Goal: Information Seeking & Learning: Check status

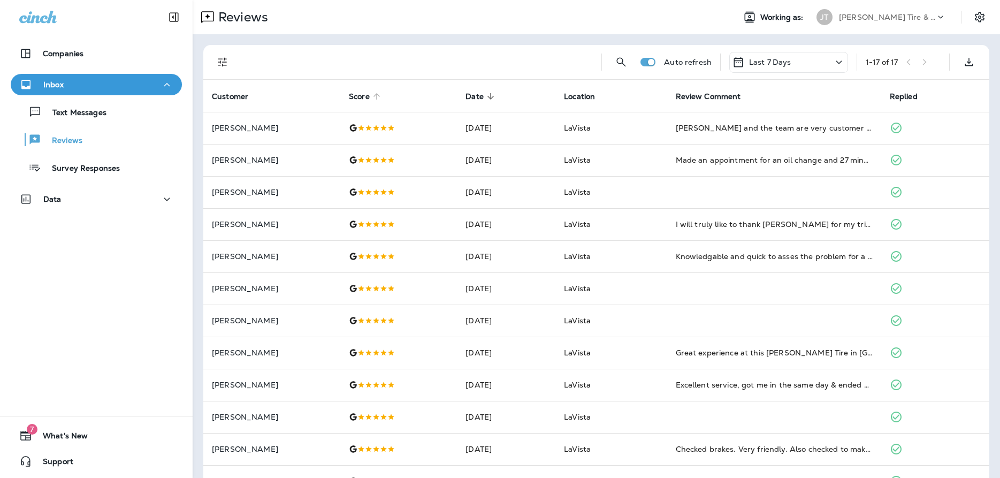
click at [353, 95] on span "Score" at bounding box center [359, 96] width 21 height 9
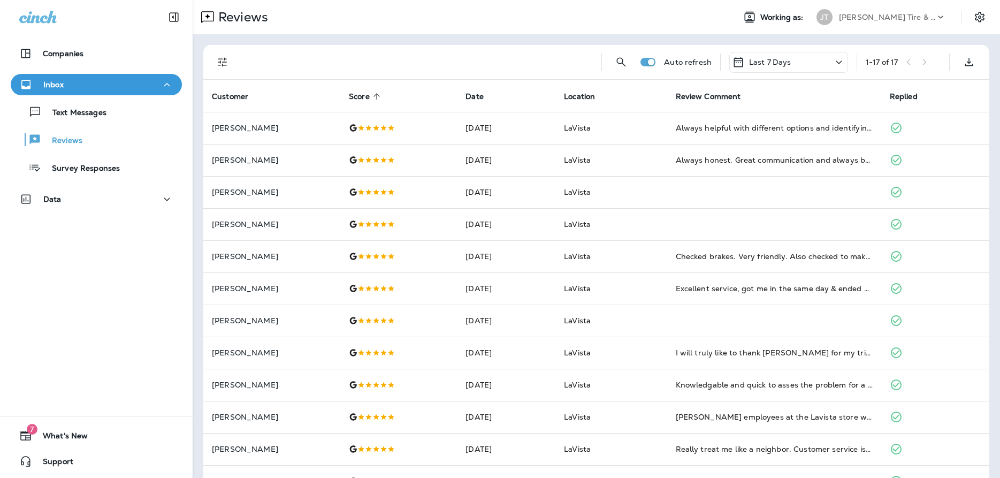
click at [373, 95] on icon at bounding box center [376, 96] width 6 height 6
click at [779, 62] on p "Last 7 Days" at bounding box center [770, 62] width 42 height 9
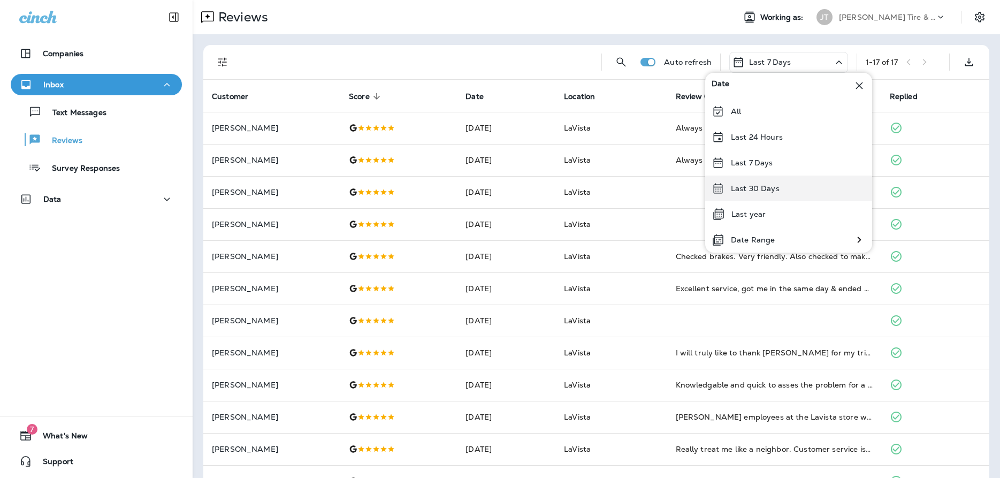
click at [771, 191] on p "Last 30 Days" at bounding box center [755, 188] width 49 height 9
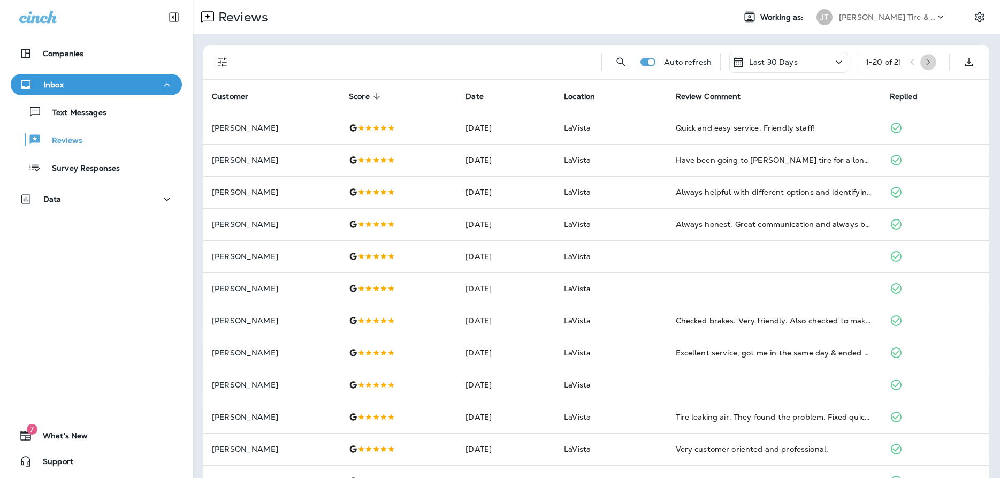
click at [928, 65] on icon "button" at bounding box center [927, 61] width 7 height 7
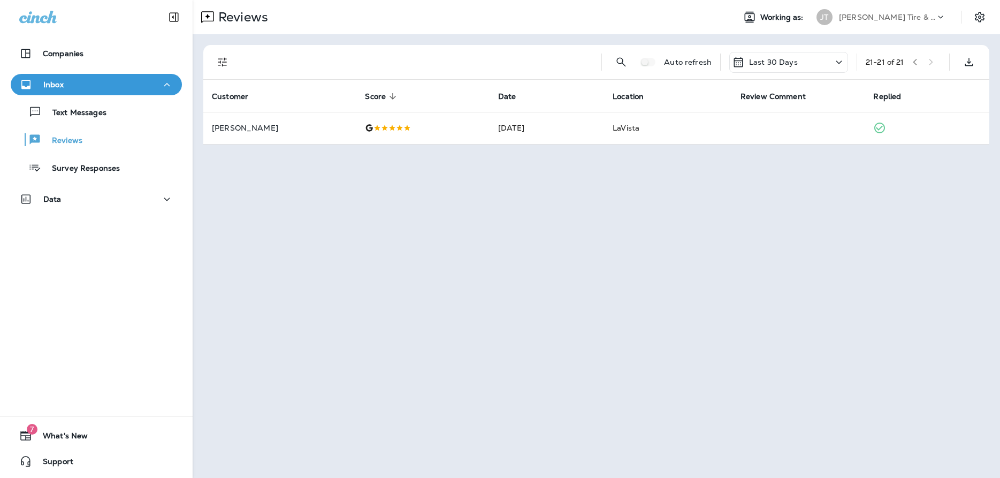
click at [907, 62] on div "21 - 21 of 21" at bounding box center [903, 62] width 75 height 16
click at [834, 60] on icon at bounding box center [838, 62] width 13 height 13
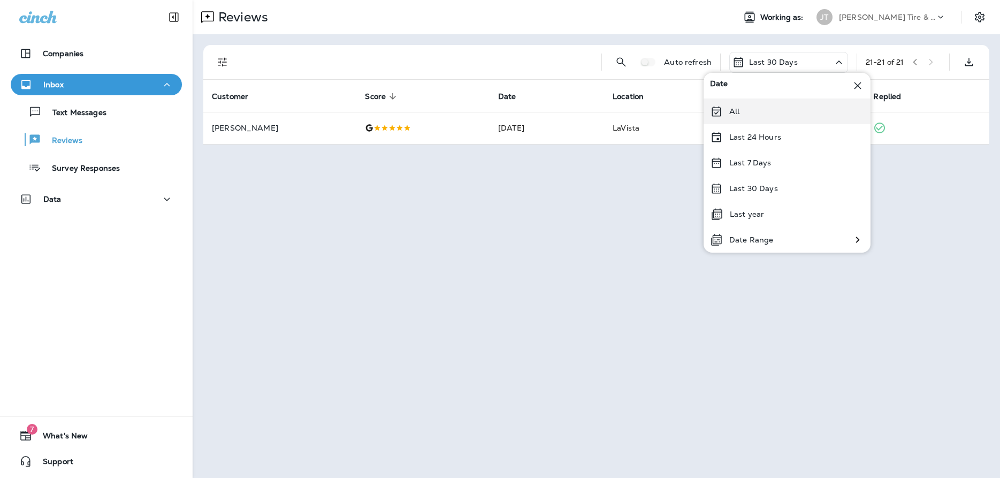
click at [769, 113] on div "All" at bounding box center [786, 111] width 167 height 26
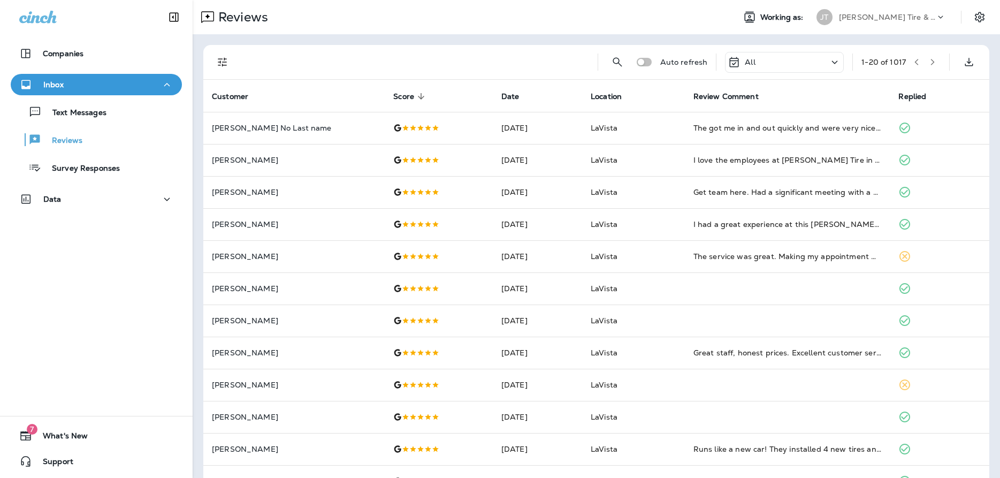
click at [416, 96] on icon at bounding box center [421, 96] width 10 height 10
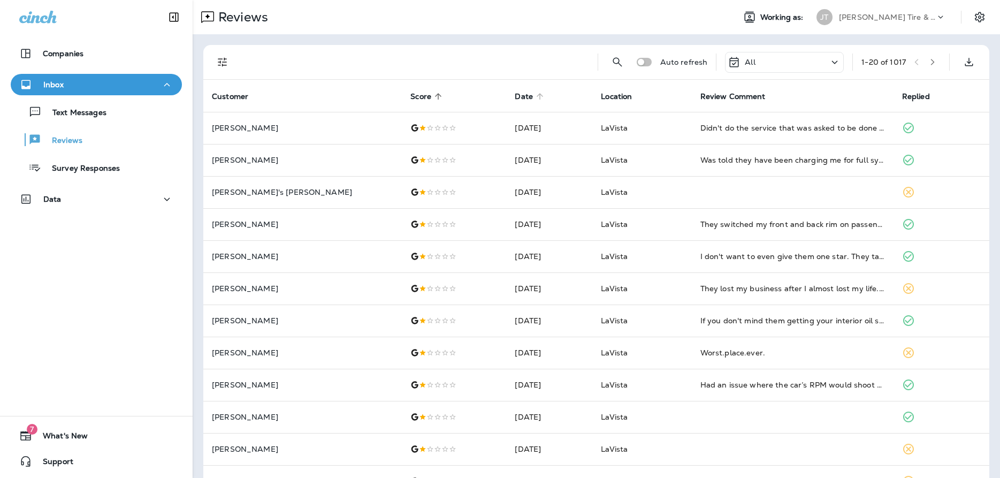
click at [515, 98] on span "Date" at bounding box center [524, 96] width 18 height 9
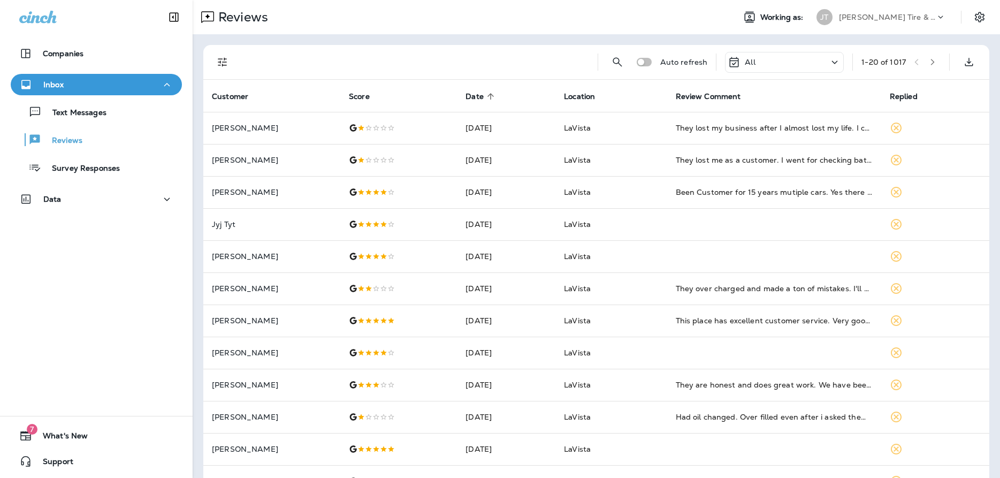
click at [494, 95] on icon at bounding box center [490, 96] width 6 height 6
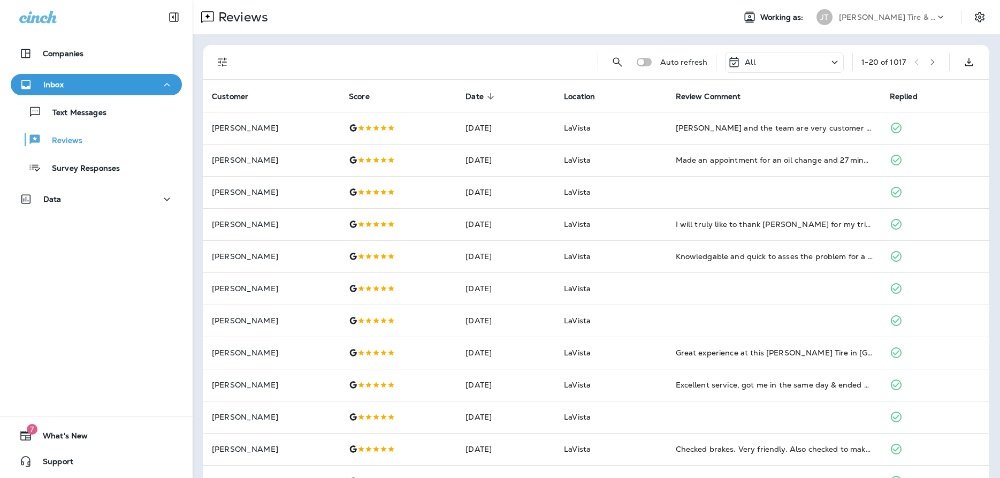
click at [487, 98] on icon at bounding box center [490, 96] width 6 height 6
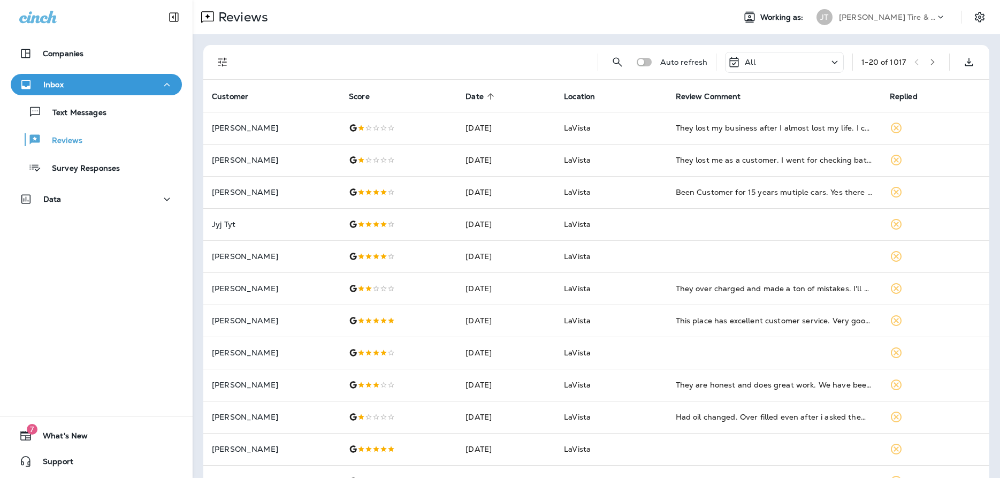
click at [935, 64] on icon "button" at bounding box center [932, 61] width 7 height 7
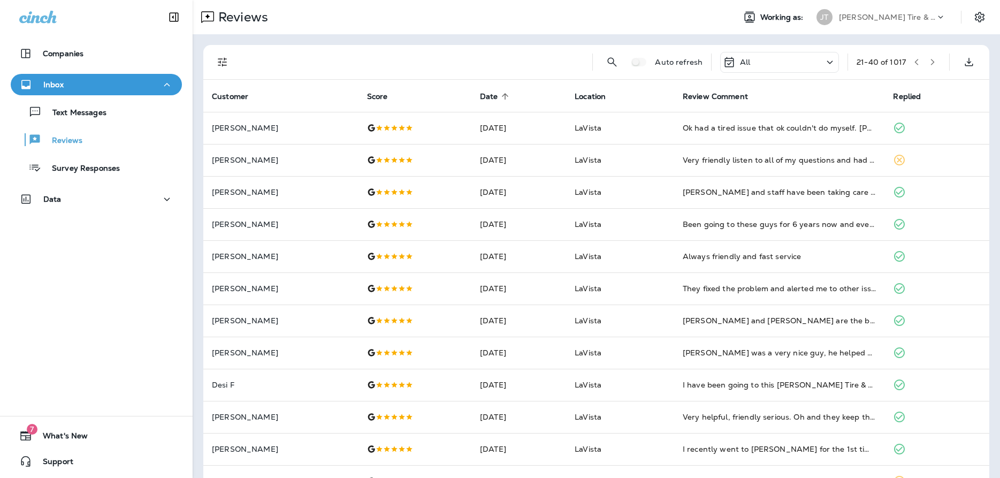
click at [933, 62] on icon "button" at bounding box center [932, 61] width 7 height 7
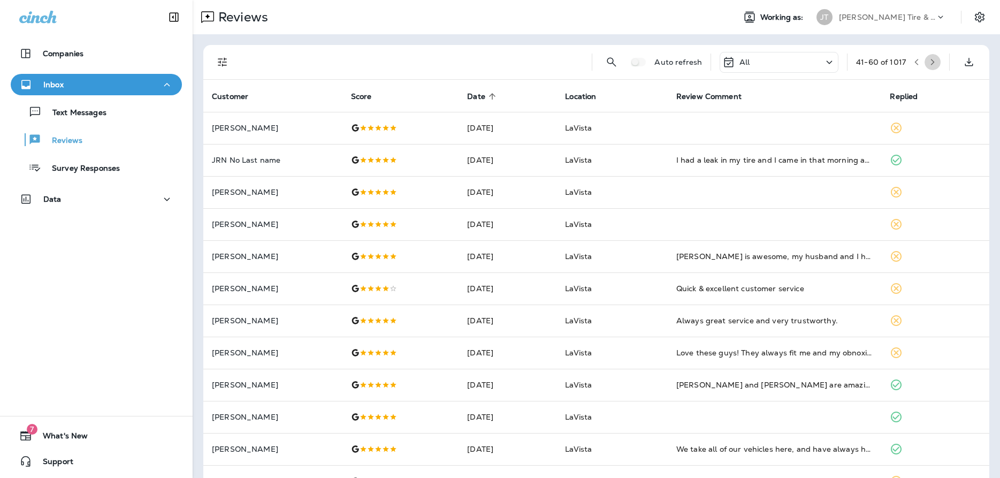
click at [931, 63] on icon "button" at bounding box center [932, 61] width 7 height 7
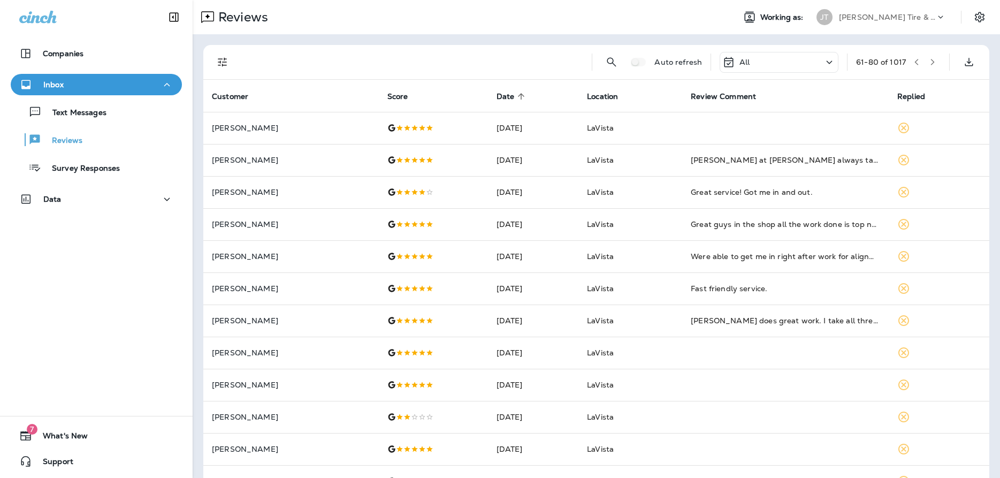
click at [931, 59] on icon "button" at bounding box center [933, 62] width 4 height 6
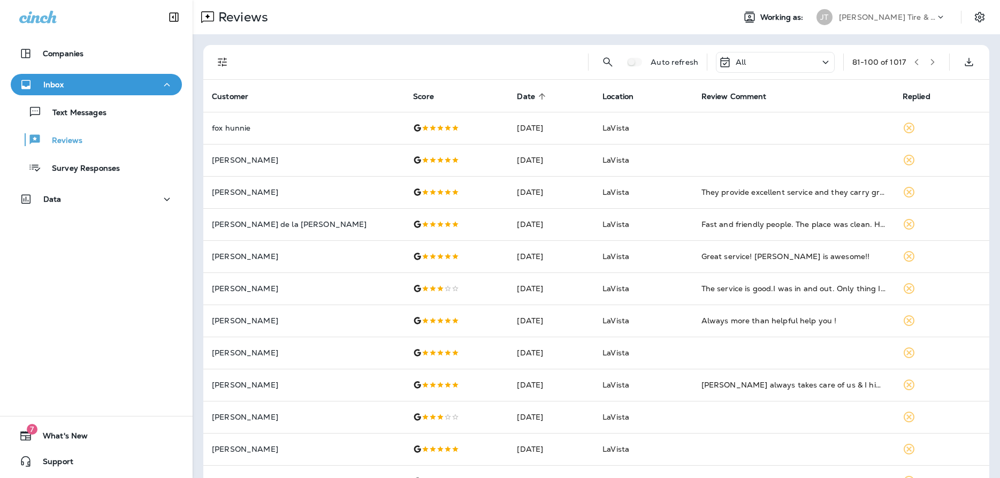
click at [933, 63] on icon "button" at bounding box center [933, 62] width 4 height 6
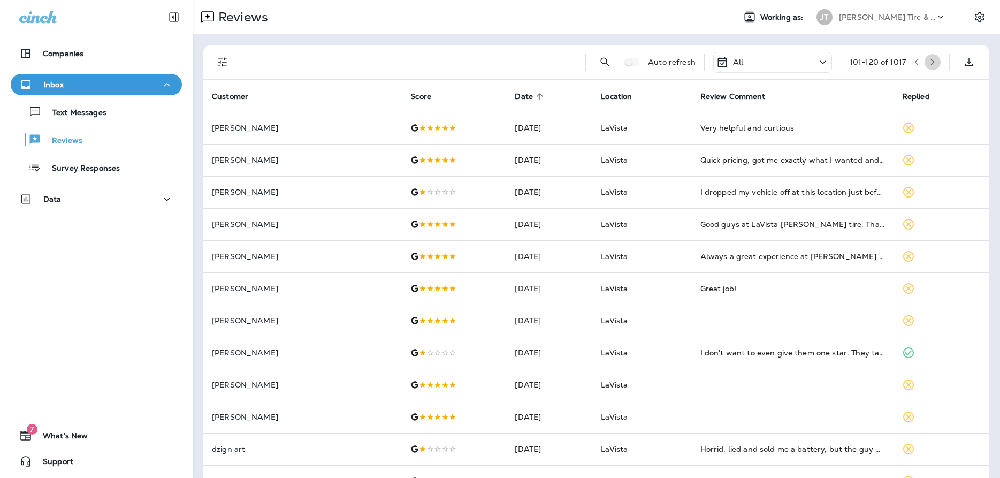
click at [933, 59] on icon "button" at bounding box center [932, 61] width 7 height 7
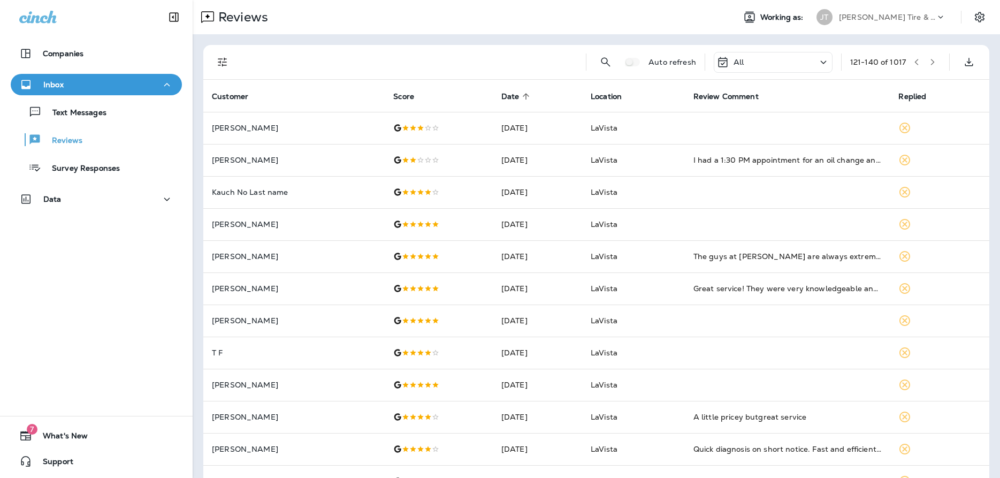
click at [932, 65] on icon "button" at bounding box center [932, 61] width 7 height 7
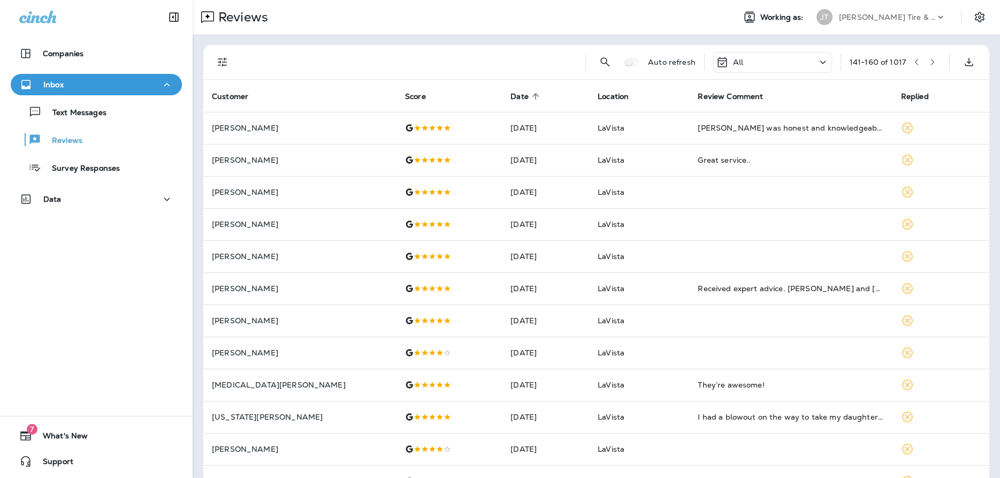
click at [933, 66] on button "button" at bounding box center [932, 62] width 16 height 16
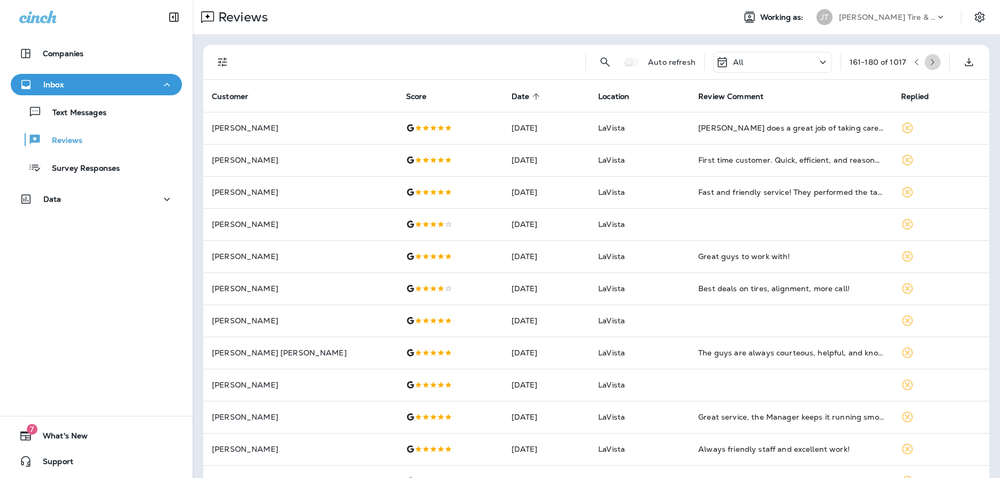
click at [929, 60] on icon "button" at bounding box center [932, 61] width 7 height 7
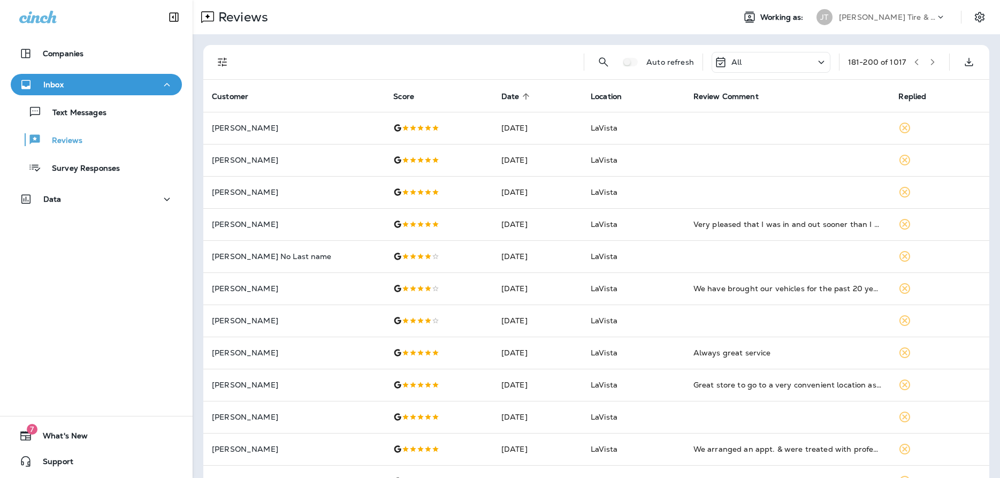
click at [928, 60] on button "button" at bounding box center [932, 62] width 16 height 16
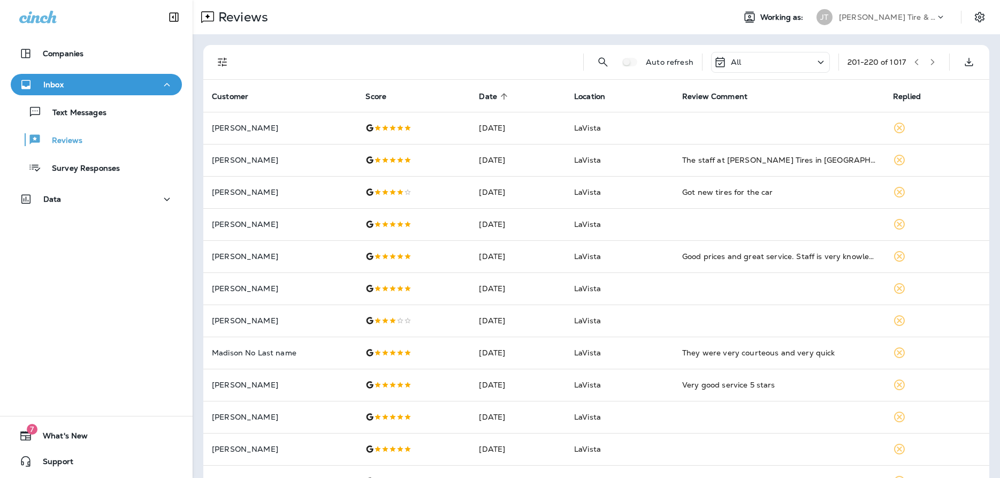
click at [935, 62] on icon "button" at bounding box center [932, 61] width 7 height 7
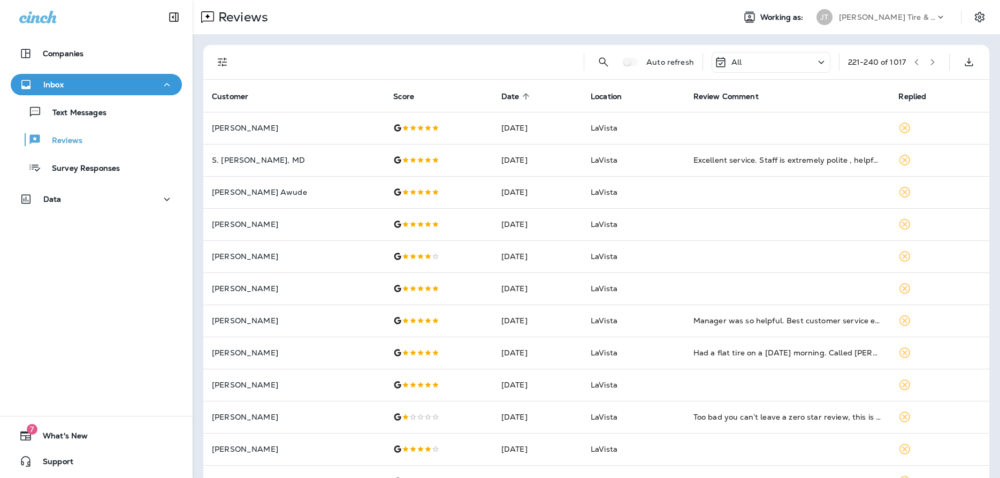
click at [937, 63] on button "button" at bounding box center [932, 62] width 16 height 16
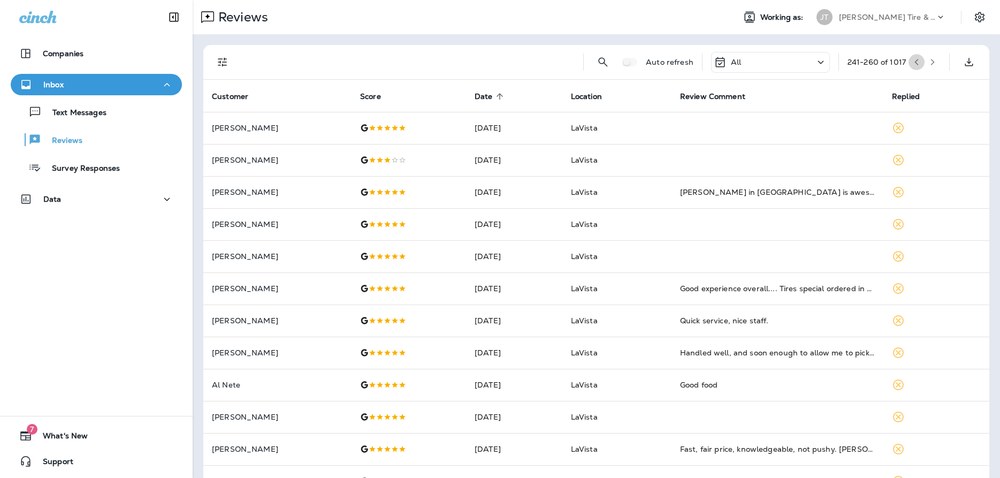
click at [917, 63] on icon "button" at bounding box center [916, 61] width 7 height 7
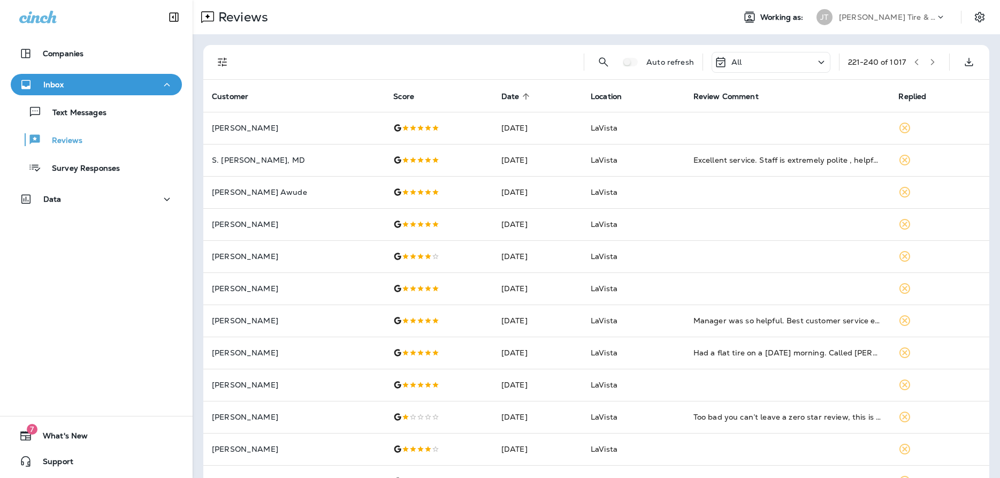
click at [935, 63] on icon "button" at bounding box center [932, 61] width 7 height 7
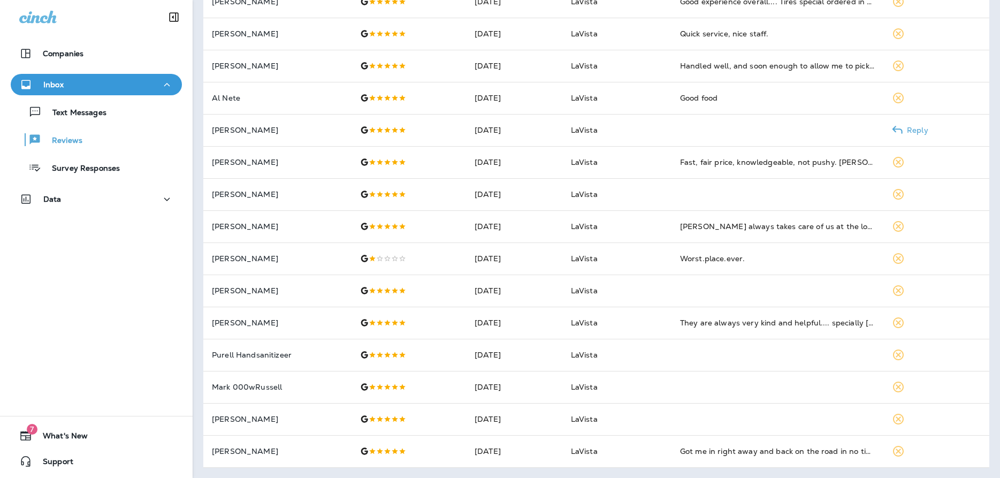
scroll to position [56, 0]
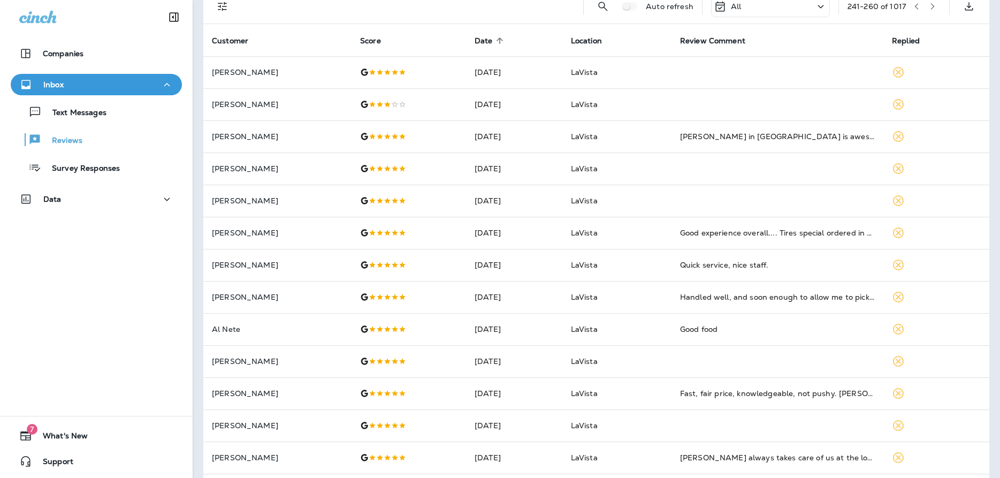
click at [939, 5] on button "button" at bounding box center [932, 6] width 16 height 16
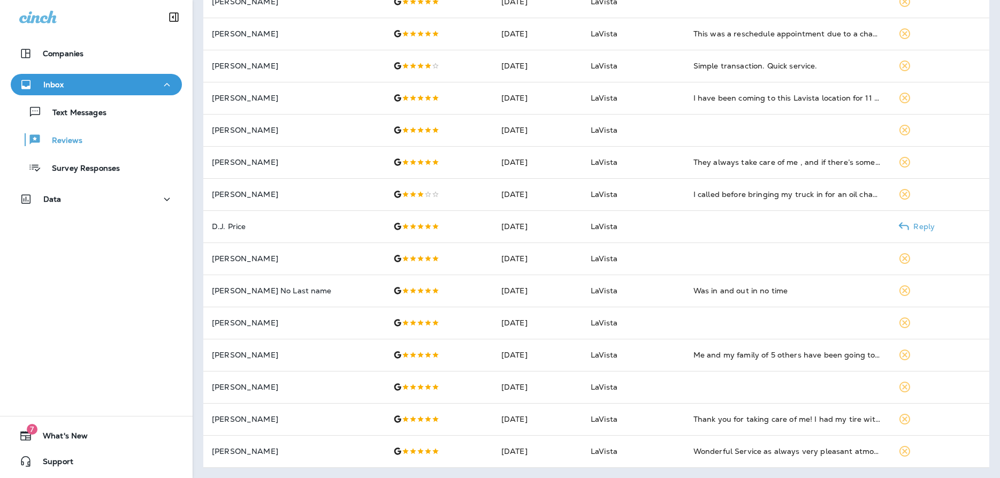
scroll to position [0, 0]
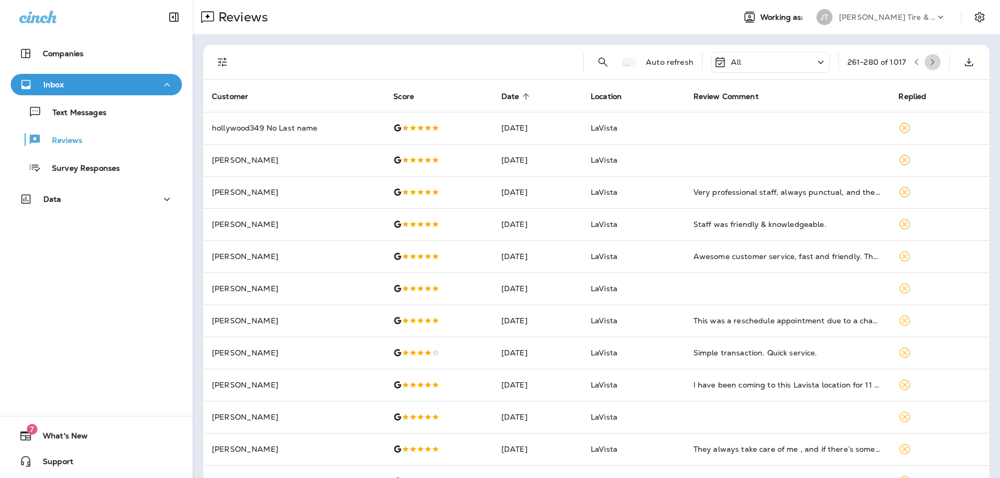
click at [935, 61] on icon "button" at bounding box center [932, 61] width 7 height 7
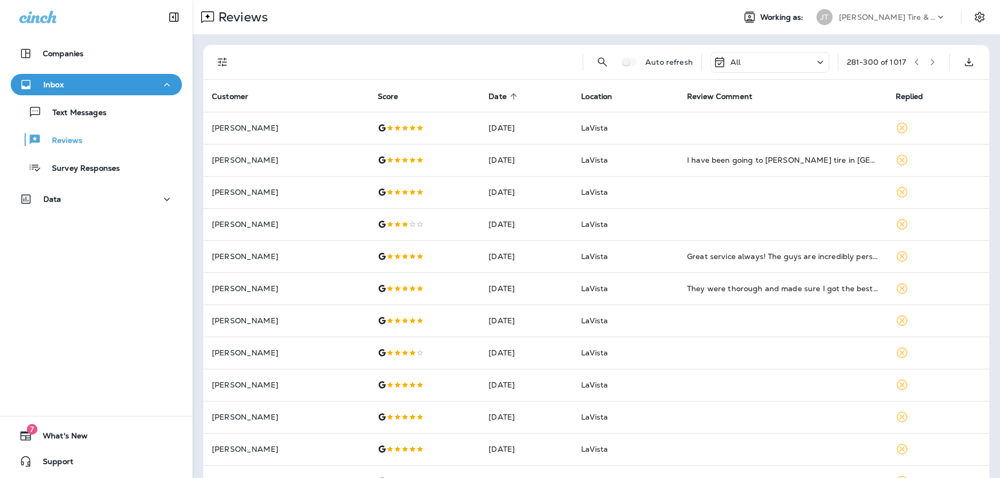
click at [932, 64] on icon "button" at bounding box center [933, 62] width 4 height 6
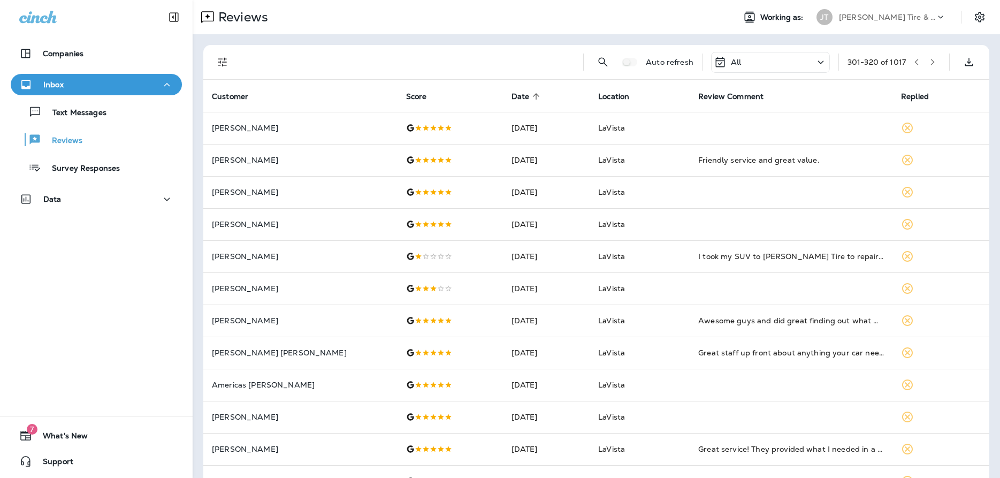
click at [933, 58] on icon "button" at bounding box center [932, 61] width 7 height 7
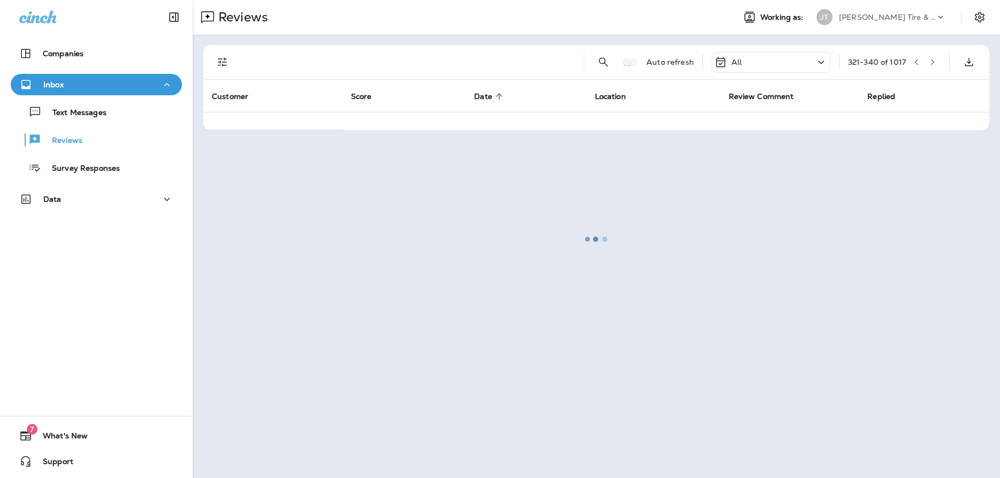
click at [933, 58] on div at bounding box center [596, 239] width 805 height 476
click at [935, 58] on div at bounding box center [596, 239] width 805 height 476
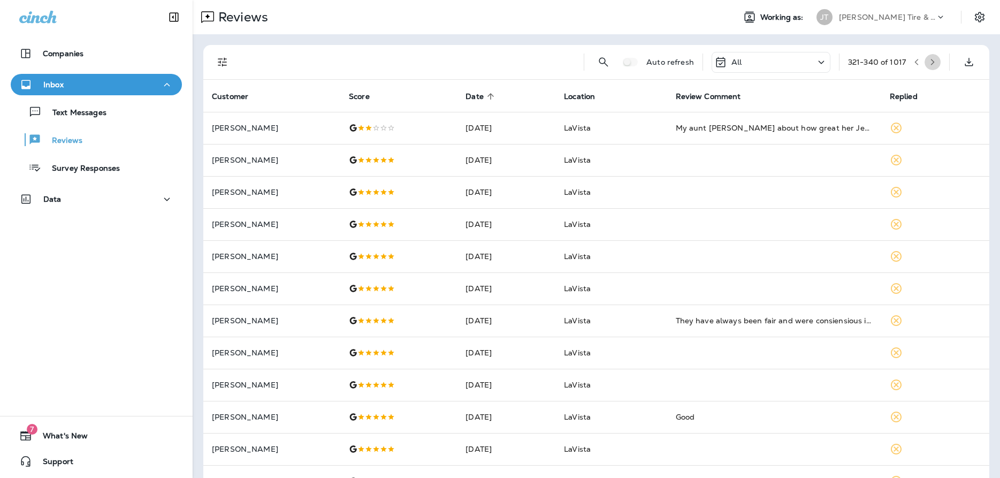
click at [935, 58] on icon "button" at bounding box center [932, 61] width 7 height 7
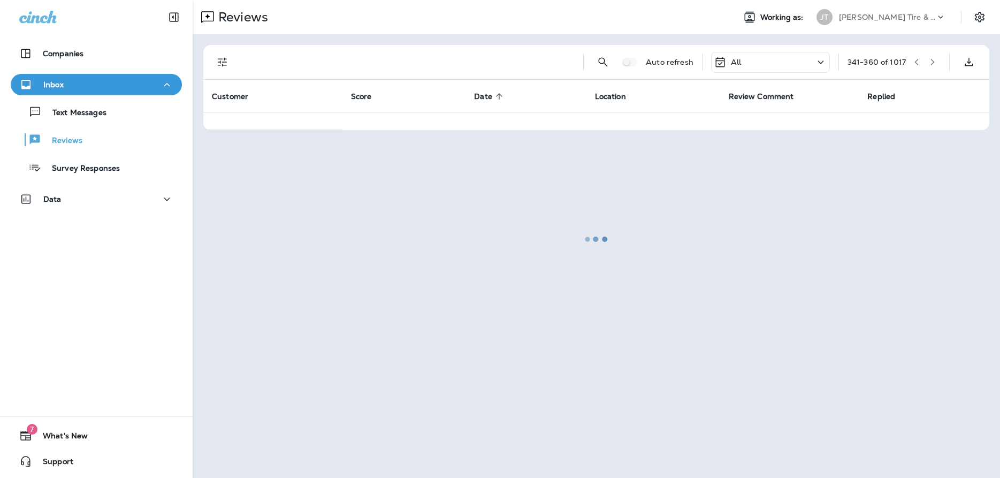
click at [935, 58] on div at bounding box center [596, 239] width 805 height 476
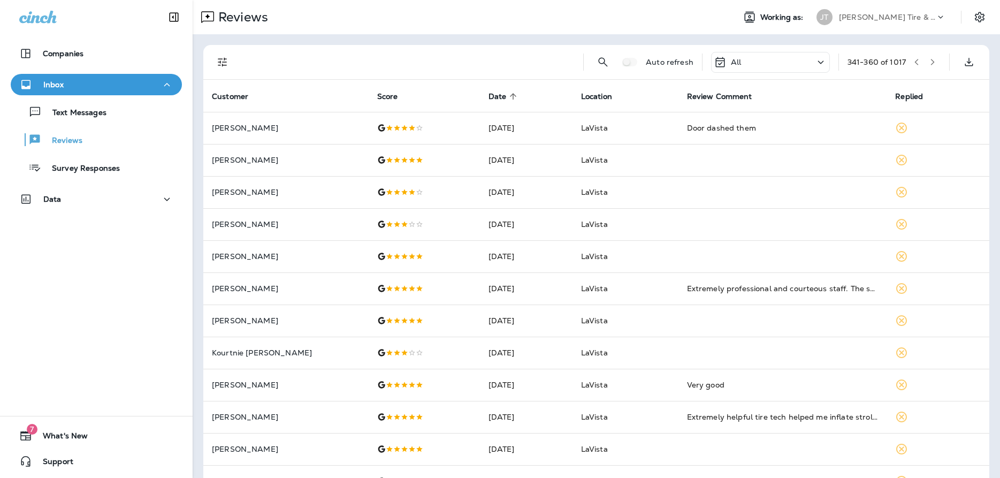
click at [935, 58] on icon "button" at bounding box center [932, 61] width 7 height 7
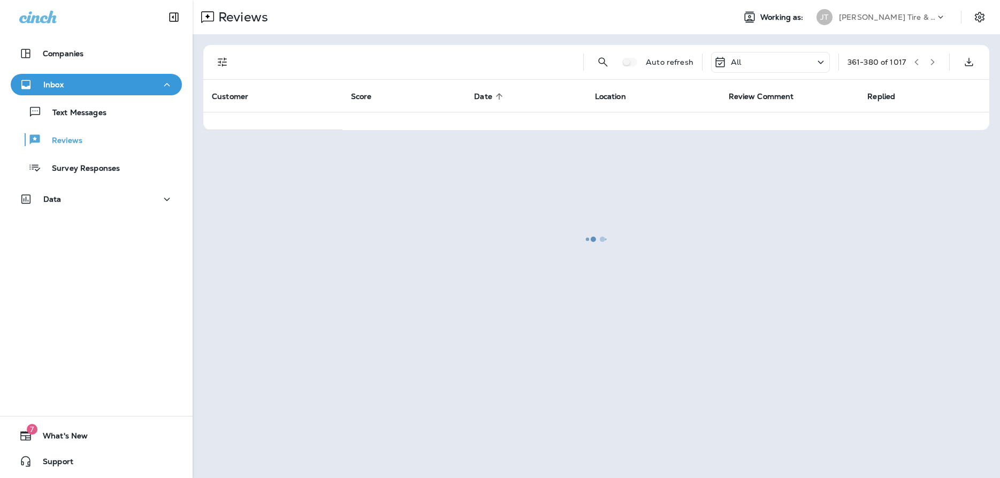
click at [935, 58] on div at bounding box center [596, 239] width 805 height 476
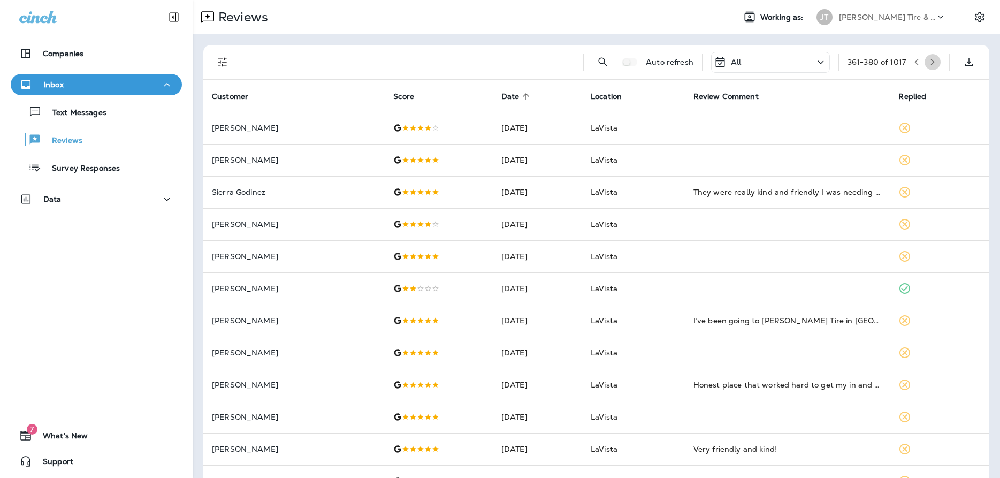
click at [935, 58] on icon "button" at bounding box center [932, 61] width 7 height 7
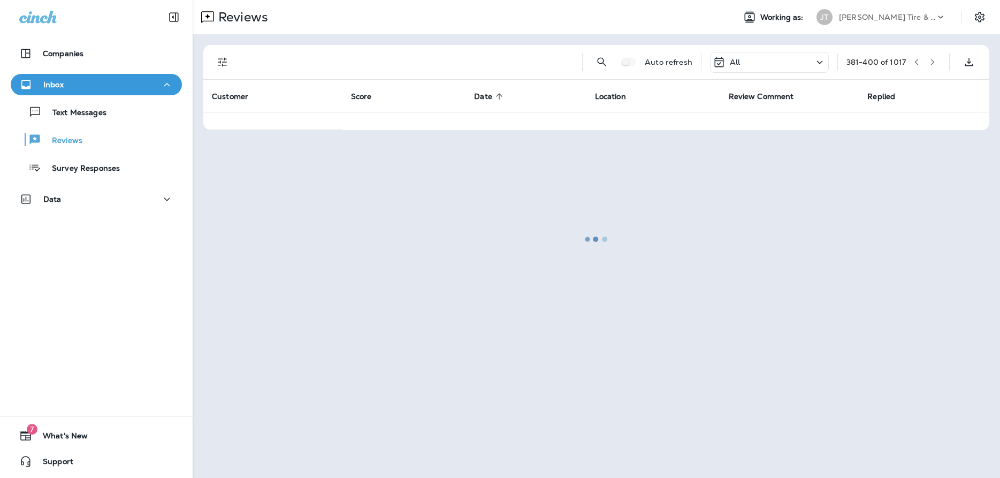
click at [935, 58] on div at bounding box center [596, 239] width 805 height 476
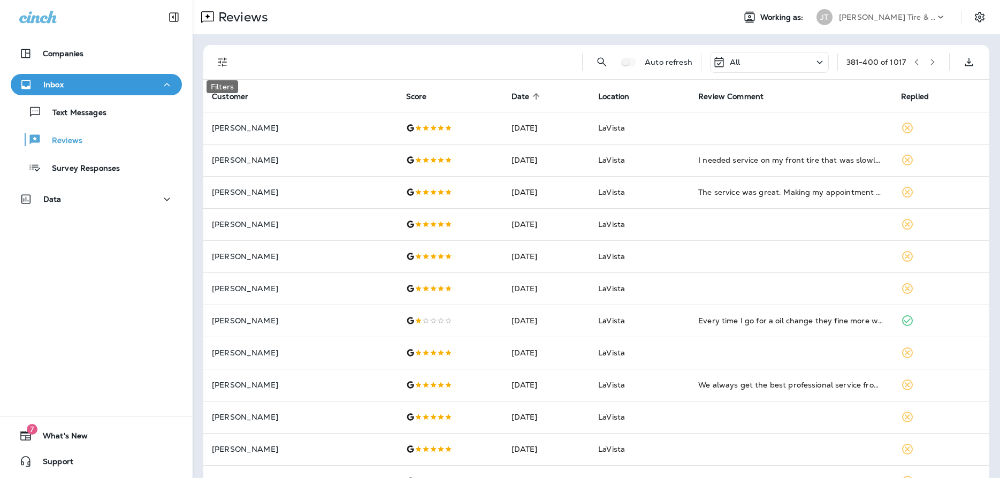
click at [221, 62] on icon "Filters" at bounding box center [222, 62] width 13 height 13
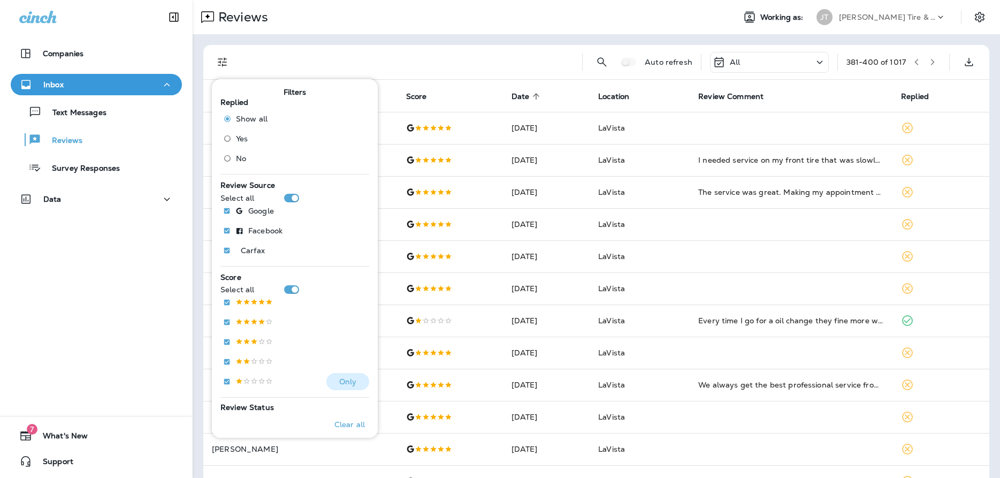
click at [255, 382] on p at bounding box center [253, 381] width 37 height 9
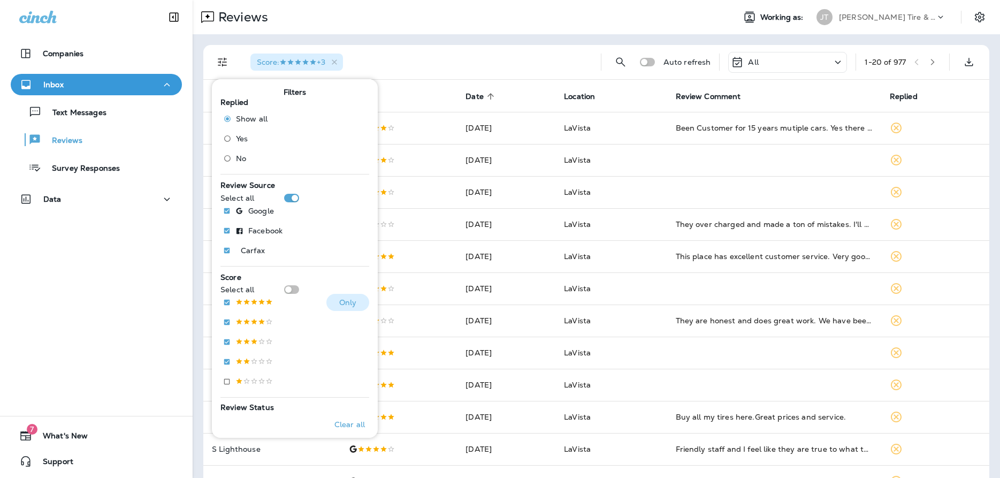
click at [269, 304] on p at bounding box center [253, 302] width 37 height 9
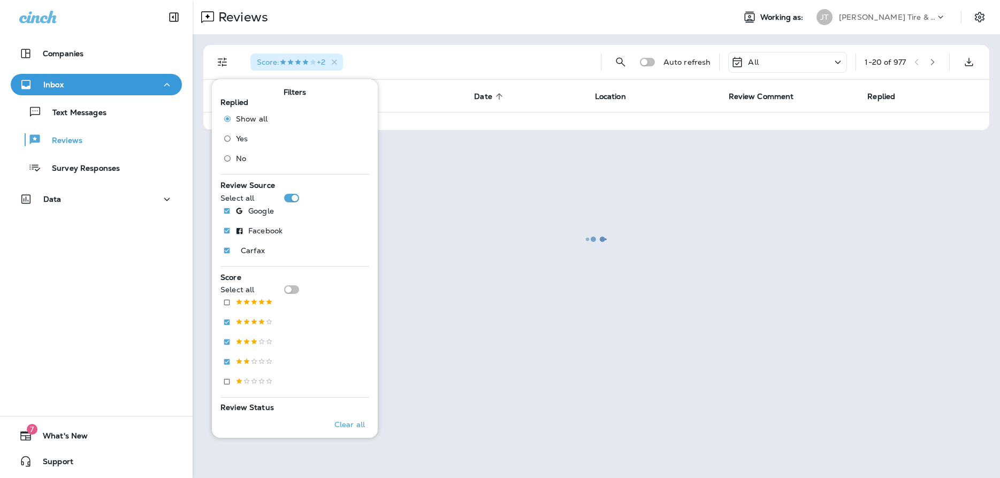
click at [292, 285] on div "Score Select all" at bounding box center [294, 332] width 149 height 122
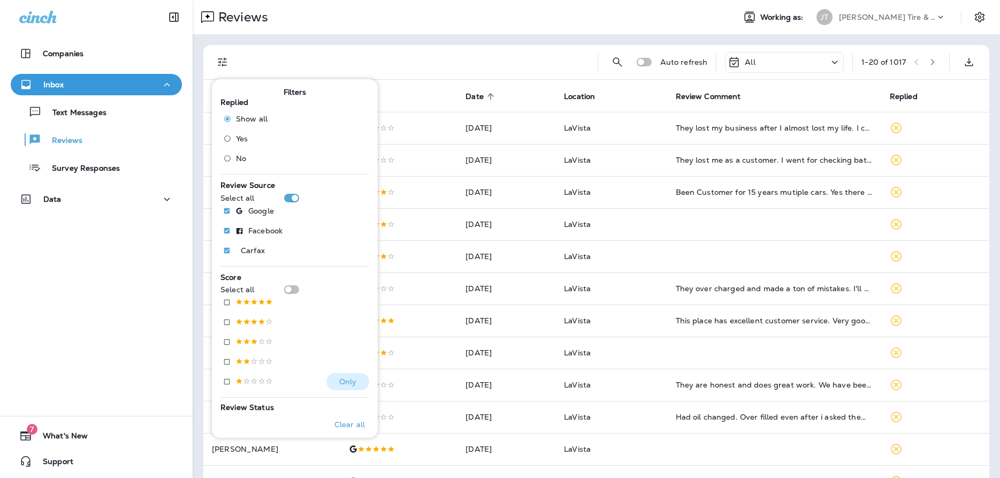
click at [243, 384] on p at bounding box center [253, 381] width 37 height 9
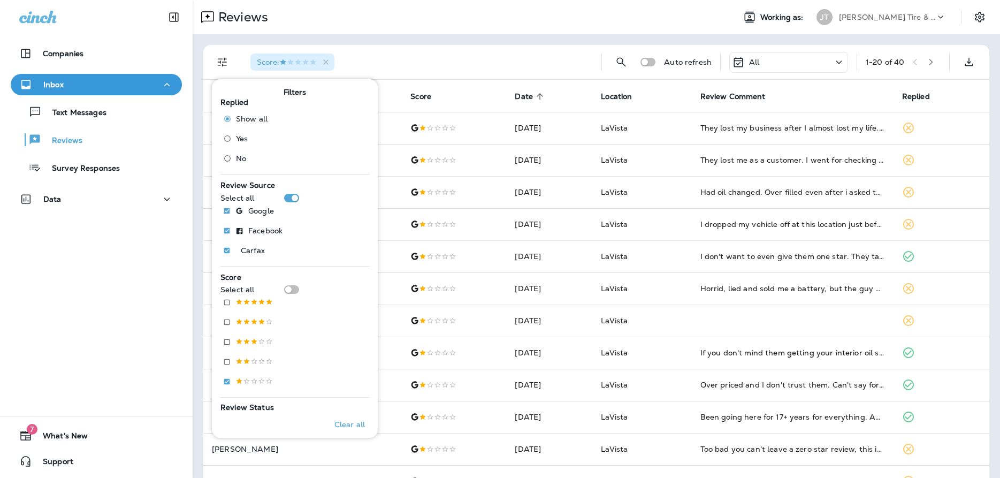
click at [514, 57] on div "Score :" at bounding box center [417, 62] width 351 height 34
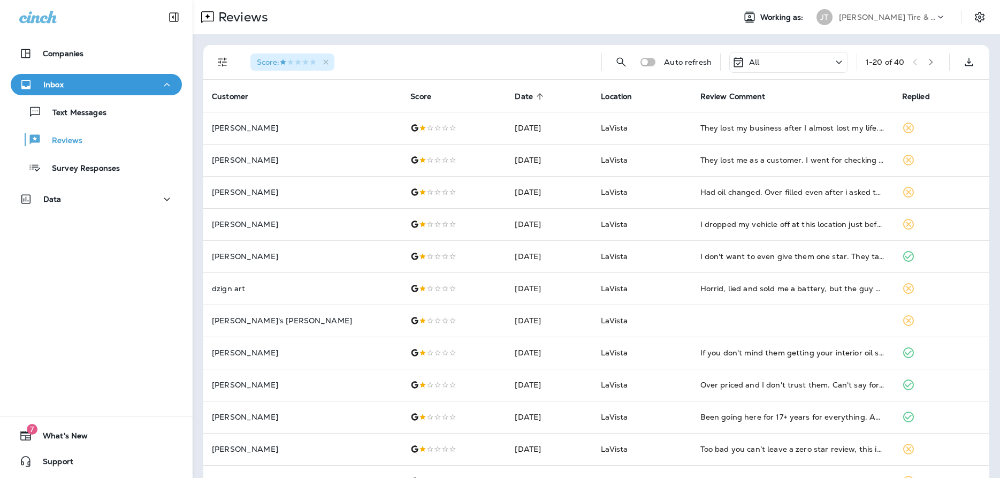
click at [515, 96] on span "Date" at bounding box center [524, 96] width 18 height 9
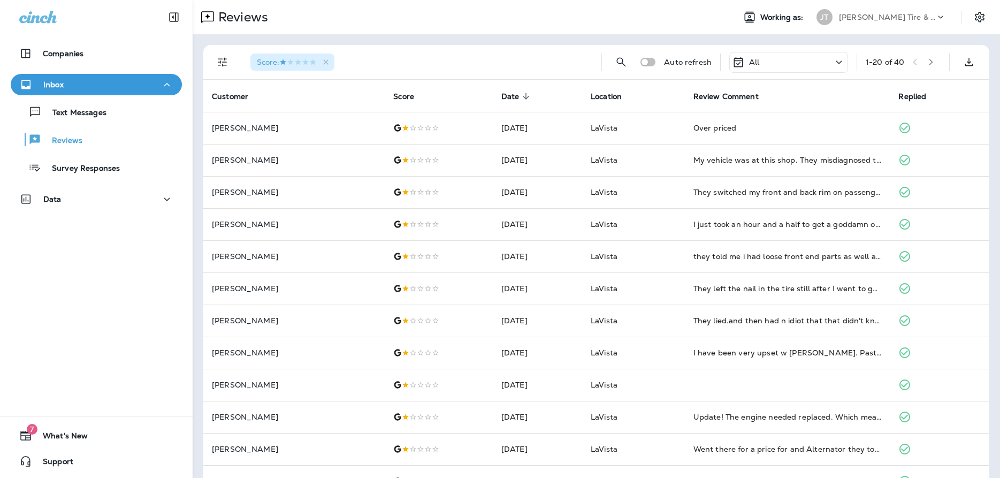
click at [935, 61] on icon "button" at bounding box center [930, 61] width 7 height 7
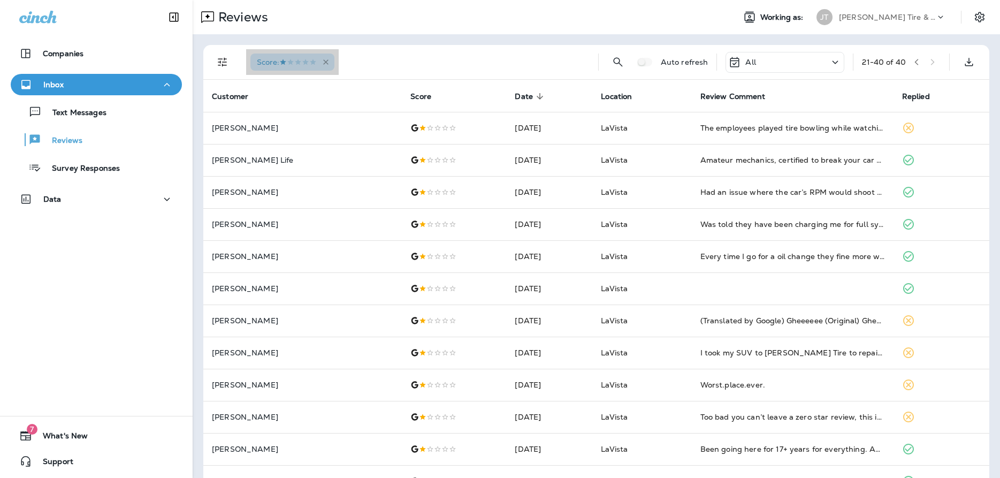
click at [330, 63] on icon "button" at bounding box center [325, 62] width 9 height 9
